Goal: Task Accomplishment & Management: Use online tool/utility

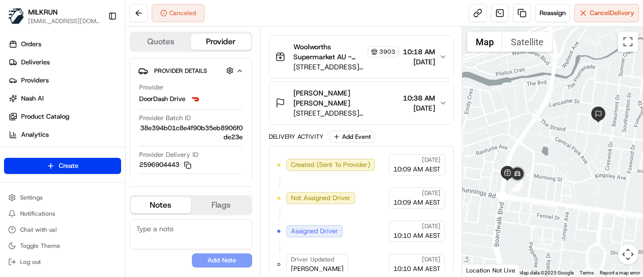
scroll to position [294, 0]
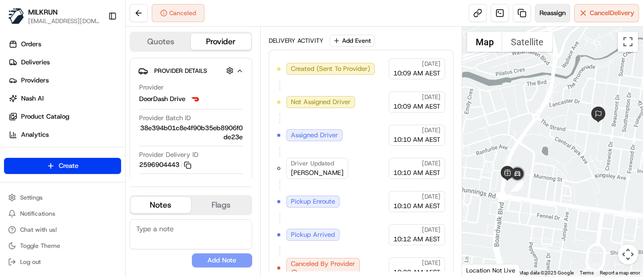
click at [550, 13] on span "Reassign" at bounding box center [553, 13] width 26 height 9
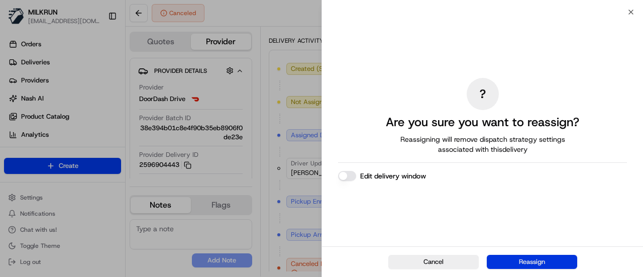
click at [532, 262] on button "Reassign" at bounding box center [532, 262] width 90 height 14
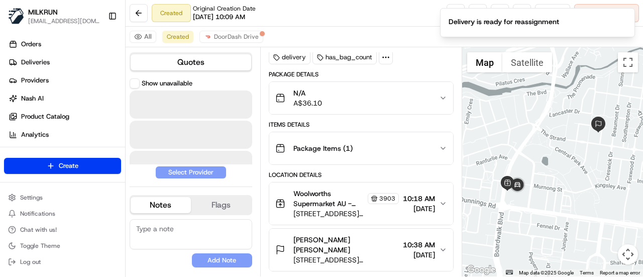
scroll to position [59, 0]
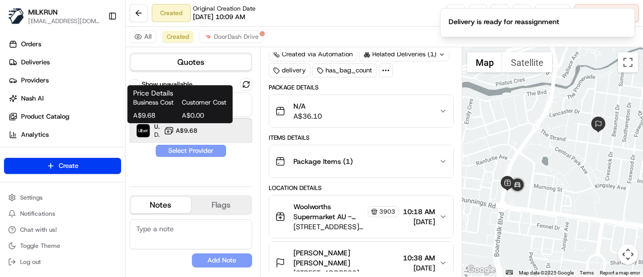
click at [163, 132] on div "Uber Dropoff ETA 37 minutes A$9.68" at bounding box center [191, 131] width 123 height 24
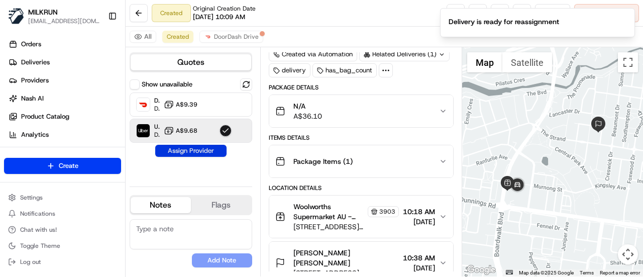
click at [178, 149] on button "Assign Provider" at bounding box center [190, 151] width 71 height 12
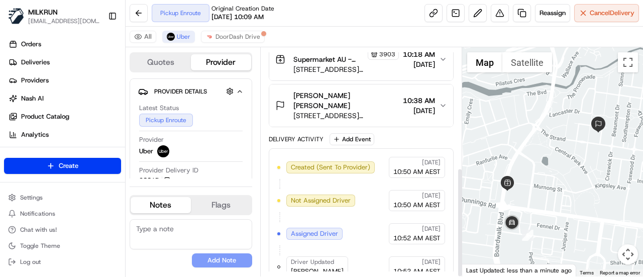
scroll to position [249, 0]
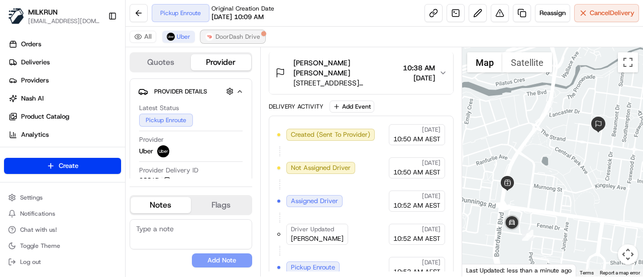
click at [248, 39] on span "DoorDash Drive" at bounding box center [238, 37] width 45 height 8
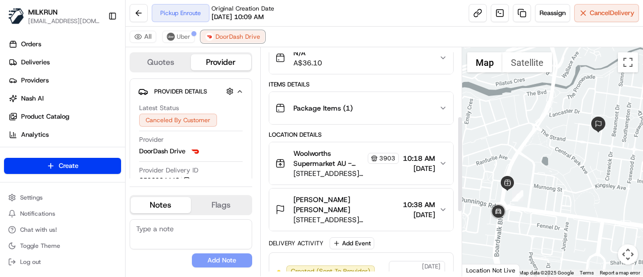
scroll to position [88, 0]
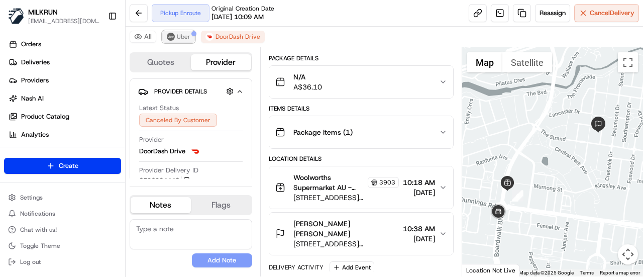
click at [171, 39] on img at bounding box center [171, 37] width 8 height 8
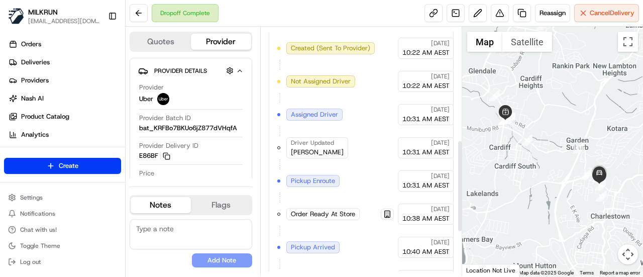
scroll to position [426, 0]
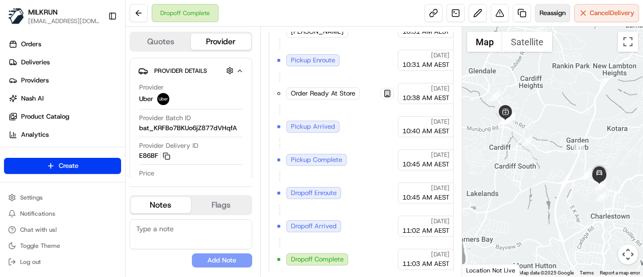
click at [552, 14] on span "Reassign" at bounding box center [553, 13] width 26 height 9
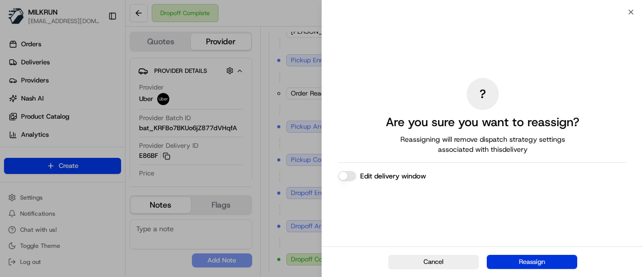
click at [516, 260] on button "Reassign" at bounding box center [532, 262] width 90 height 14
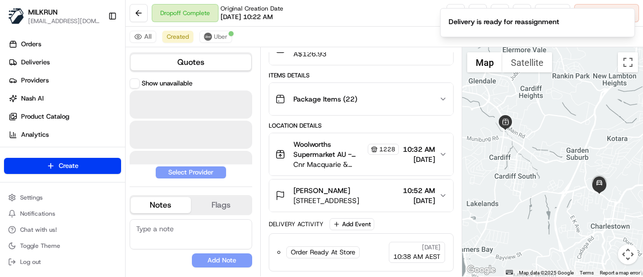
scroll to position [118, 0]
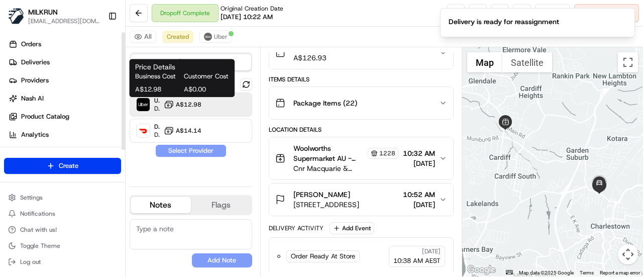
click at [177, 104] on span "A$12.98" at bounding box center [189, 104] width 26 height 8
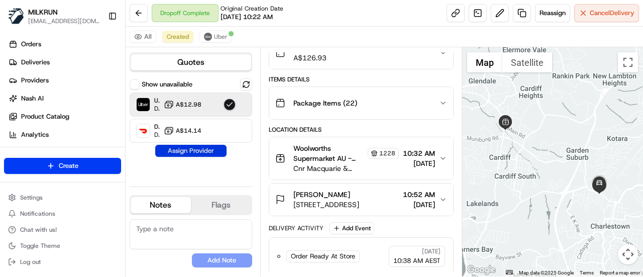
click at [188, 148] on button "Assign Provider" at bounding box center [190, 151] width 71 height 12
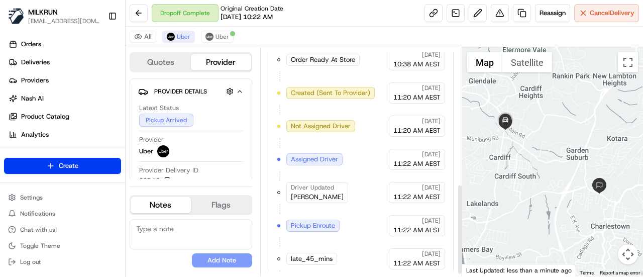
scroll to position [348, 0]
